Goal: Book appointment/travel/reservation

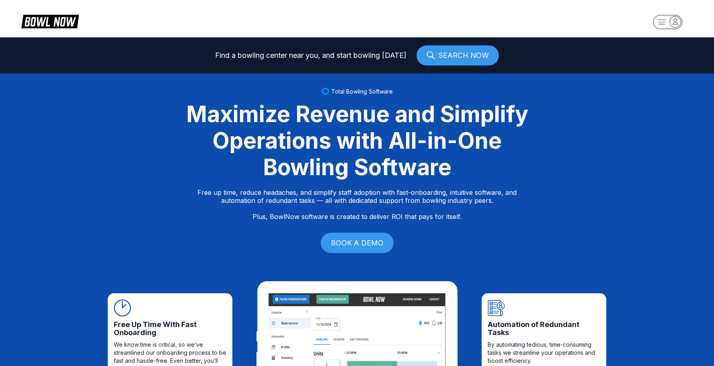
click at [674, 23] on icon "button" at bounding box center [675, 21] width 11 height 11
click at [668, 61] on div "Center Sign In" at bounding box center [668, 63] width 56 height 14
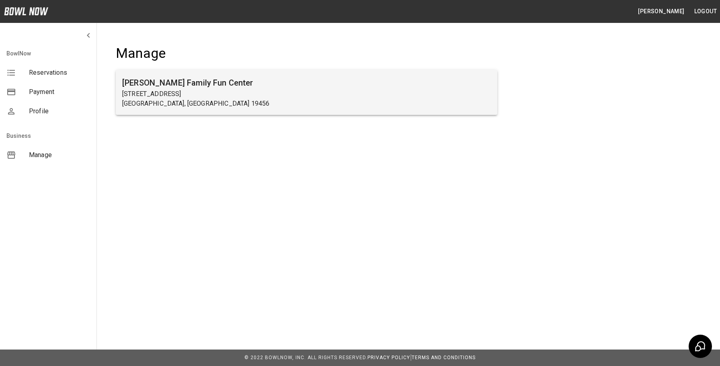
click at [173, 83] on h6 "[PERSON_NAME] Family Fun Center" at bounding box center [306, 82] width 369 height 13
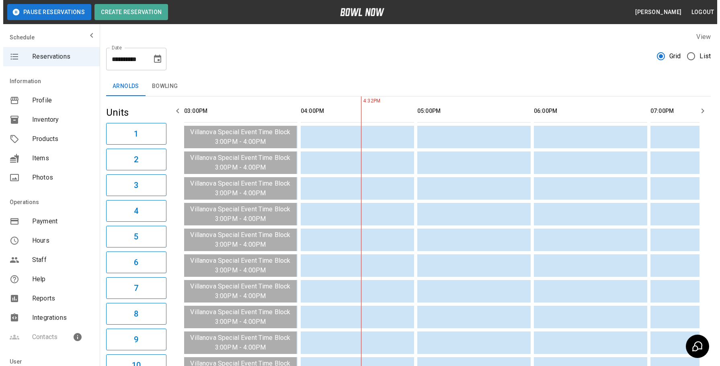
scroll to position [0, 117]
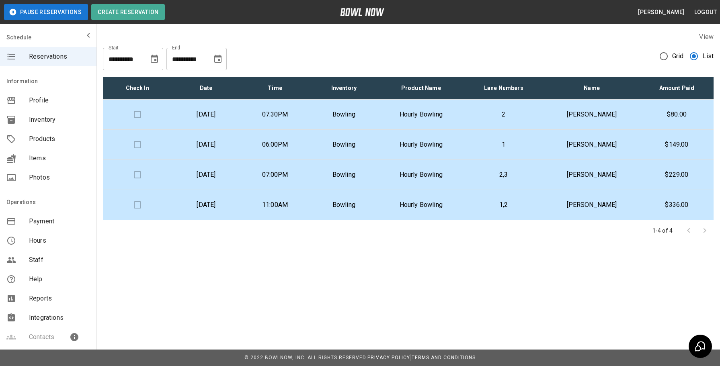
click at [359, 116] on p "Bowling" at bounding box center [344, 115] width 56 height 10
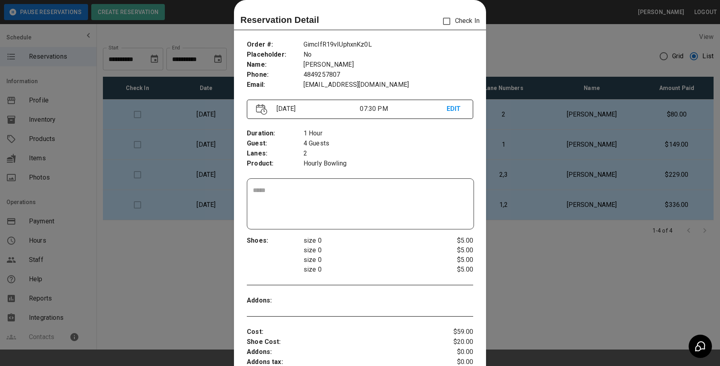
scroll to position [53, 0]
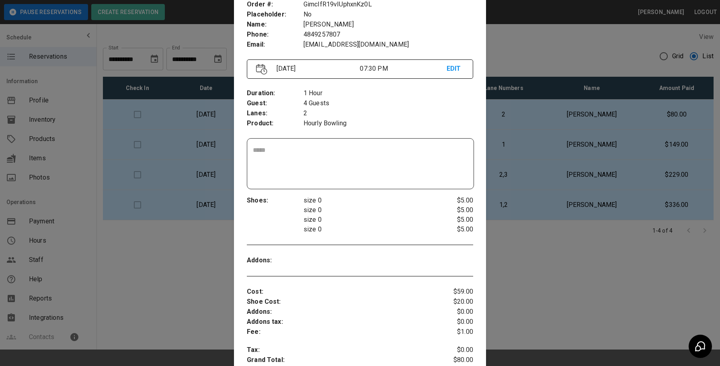
click at [501, 59] on div at bounding box center [360, 183] width 720 height 366
